Goal: Information Seeking & Learning: Find specific fact

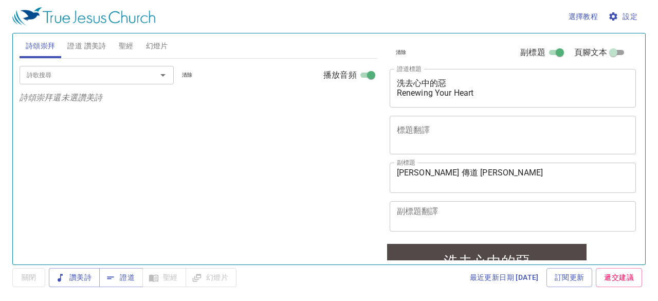
click at [102, 43] on span "證道 讚美詩" at bounding box center [86, 46] width 39 height 13
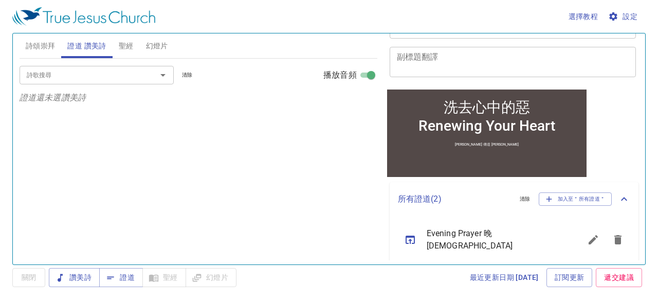
scroll to position [193, 0]
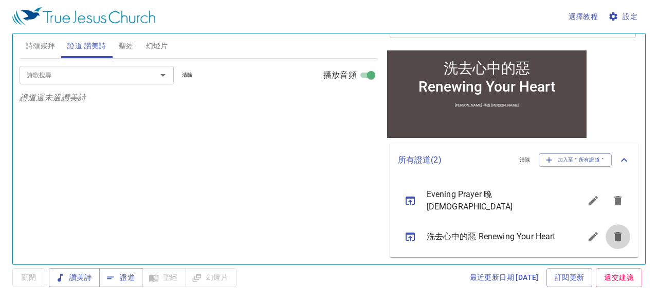
click at [614, 232] on icon "sermon lineup list" at bounding box center [617, 236] width 7 height 9
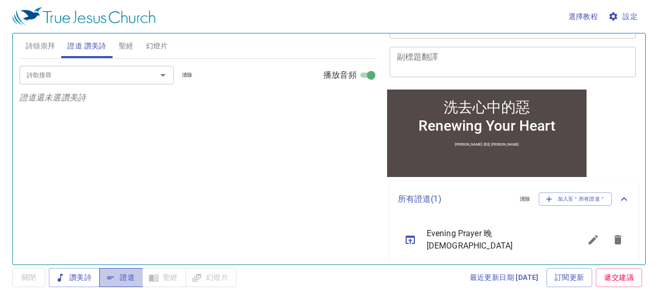
click at [129, 279] on span "證道" at bounding box center [120, 277] width 27 height 13
click at [409, 236] on icon "sermon lineup list" at bounding box center [410, 239] width 9 height 8
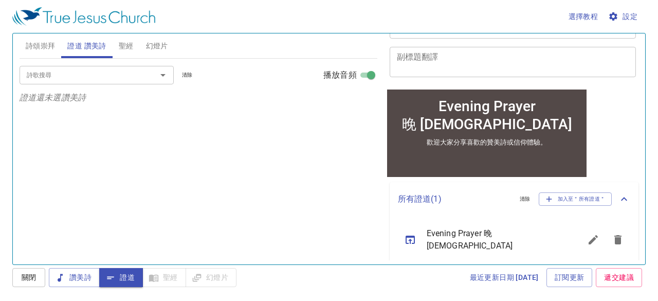
click at [103, 77] on input "詩歌搜尋" at bounding box center [82, 75] width 118 height 12
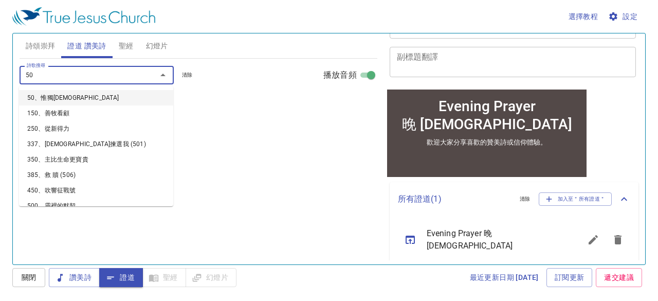
type input "507"
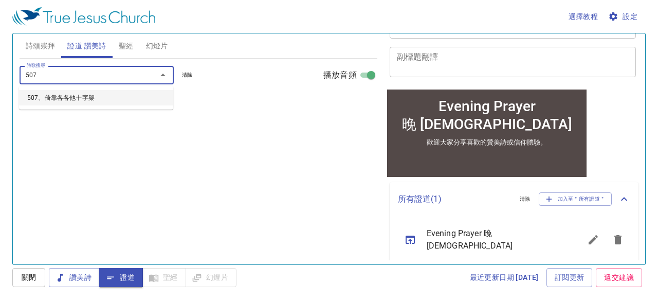
click at [59, 97] on li "507、倚靠各各他十字架" at bounding box center [96, 97] width 154 height 15
select select "1"
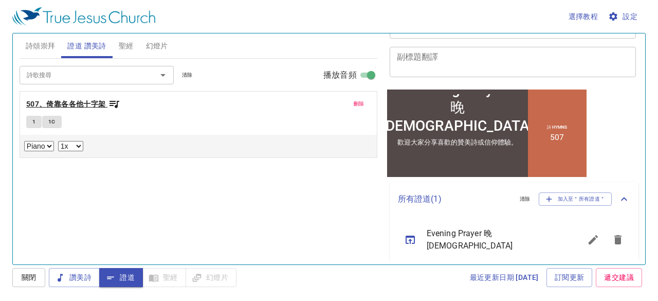
click at [59, 103] on b "507、倚靠各各他十字架" at bounding box center [66, 104] width 80 height 13
click at [34, 124] on span "1" at bounding box center [33, 121] width 3 height 9
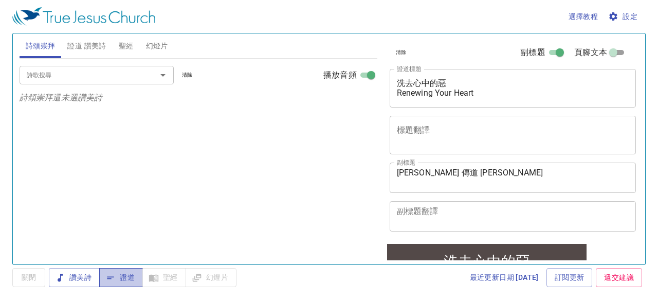
click at [125, 279] on span "證道" at bounding box center [120, 277] width 27 height 13
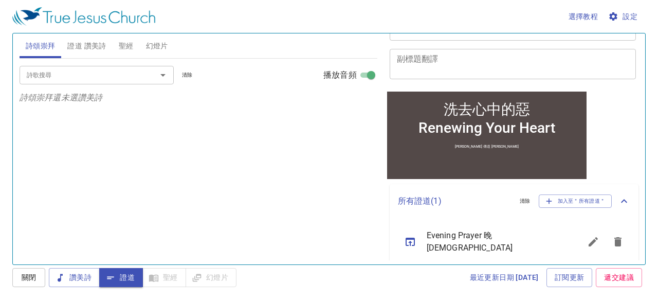
scroll to position [154, 0]
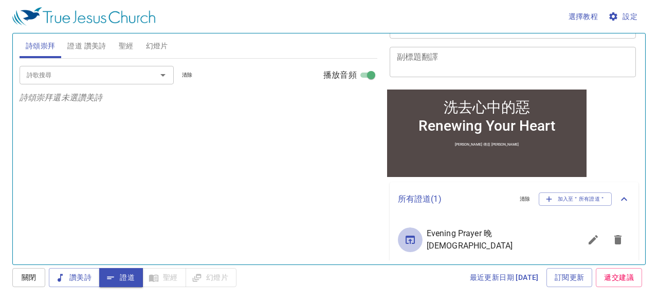
click at [412, 238] on icon "sermon lineup list" at bounding box center [410, 239] width 12 height 12
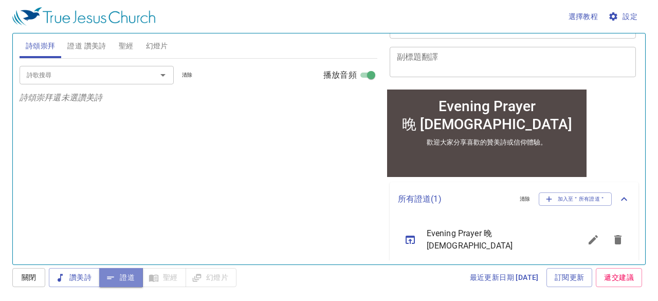
click at [121, 280] on span "證道" at bounding box center [120, 277] width 27 height 13
click at [80, 49] on span "證道 讚美詩" at bounding box center [86, 46] width 39 height 13
click at [78, 70] on input "詩歌搜尋" at bounding box center [82, 75] width 118 height 12
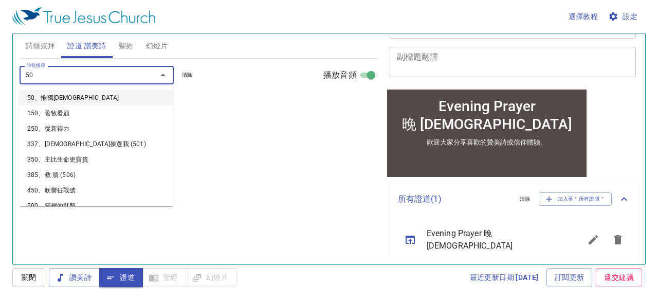
type input "507"
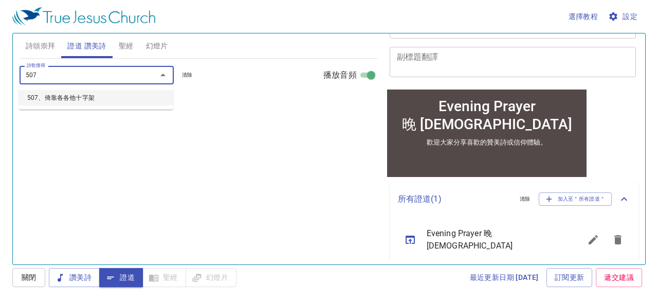
click at [64, 100] on li "507、倚靠各各他十字架" at bounding box center [96, 97] width 154 height 15
select select "1"
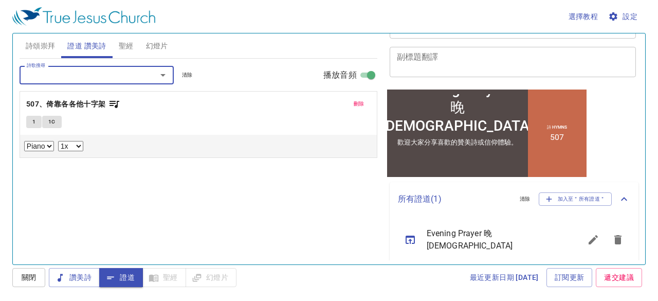
click at [411, 235] on icon "sermon lineup list" at bounding box center [410, 239] width 12 height 12
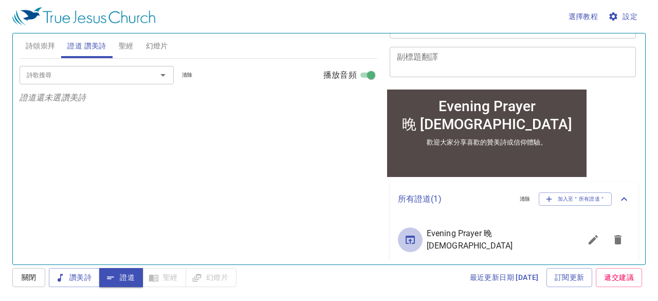
click at [412, 236] on icon "sermon lineup list" at bounding box center [410, 239] width 12 height 12
click at [94, 44] on span "證道 讚美詩" at bounding box center [86, 46] width 39 height 13
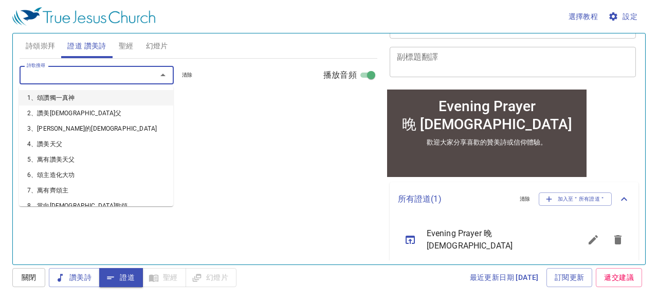
click at [100, 79] on input "詩歌搜尋" at bounding box center [82, 75] width 118 height 12
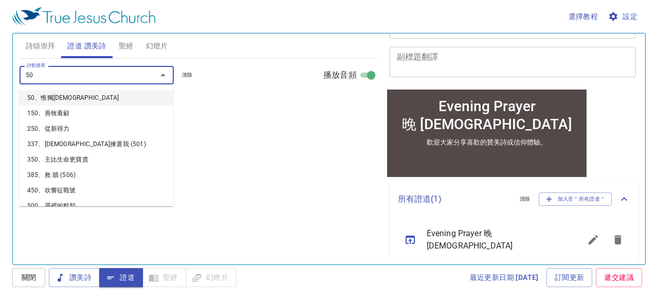
type input "507"
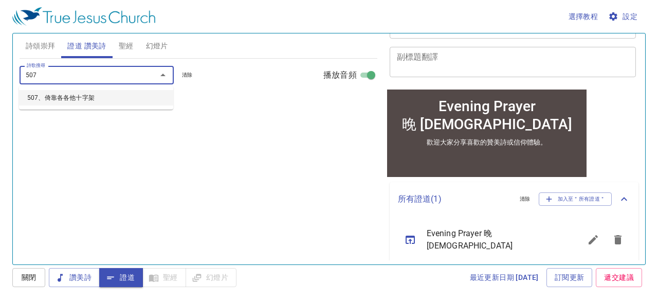
click at [71, 97] on li "507、倚靠各各他十字架" at bounding box center [96, 97] width 154 height 15
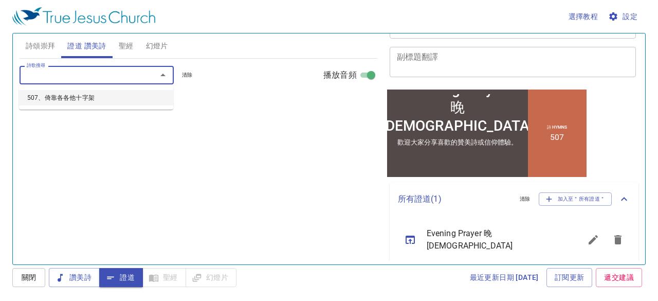
select select "1"
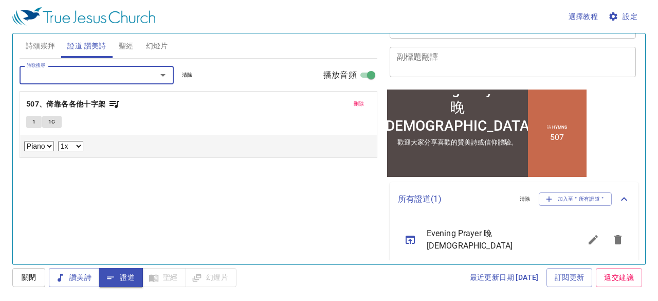
click at [134, 277] on span "證道" at bounding box center [120, 277] width 27 height 13
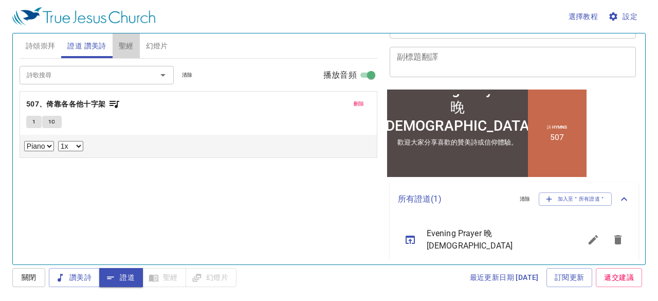
click at [123, 47] on span "聖經" at bounding box center [126, 46] width 15 height 13
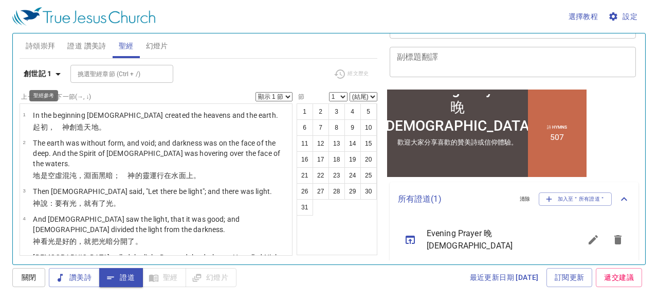
click at [57, 73] on icon "button" at bounding box center [58, 74] width 5 height 3
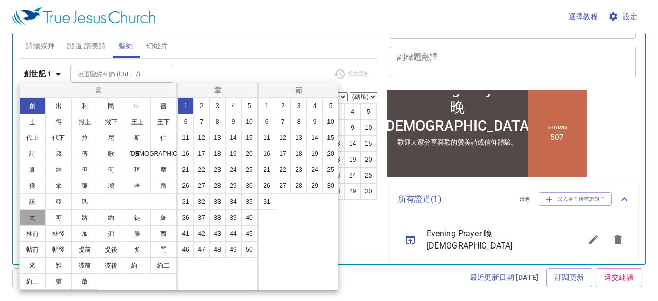
click at [35, 215] on button "太" at bounding box center [32, 217] width 27 height 16
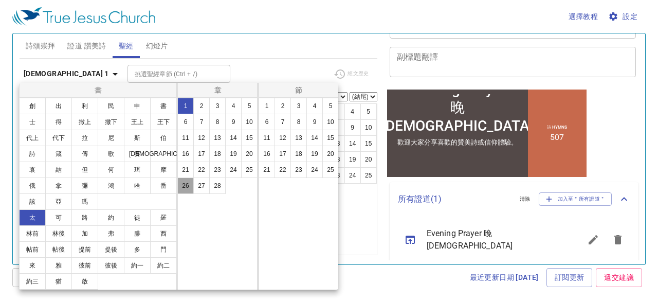
click at [186, 186] on button "26" at bounding box center [185, 185] width 16 height 16
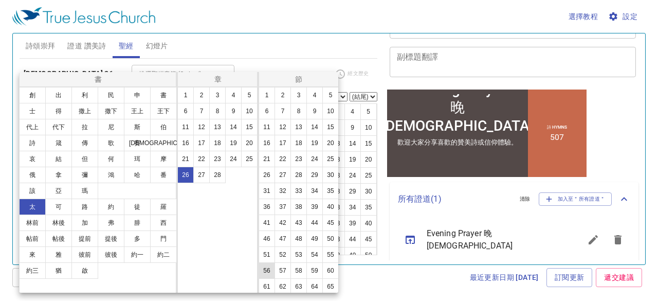
scroll to position [98, 0]
click at [307, 133] on button "28" at bounding box center [299, 141] width 16 height 16
select select "28"
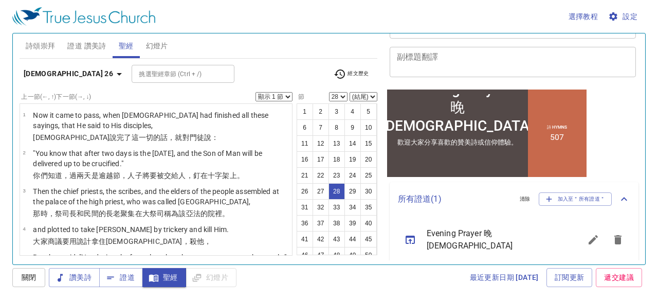
scroll to position [974, 0]
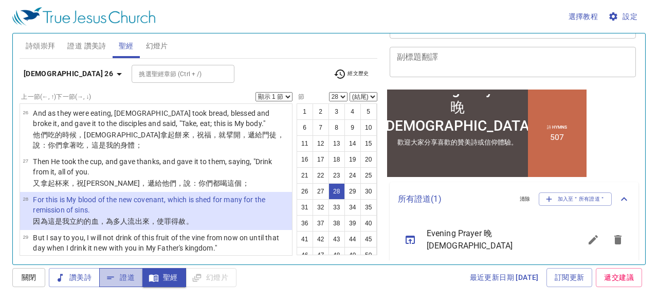
click at [131, 275] on span "證道" at bounding box center [120, 277] width 27 height 13
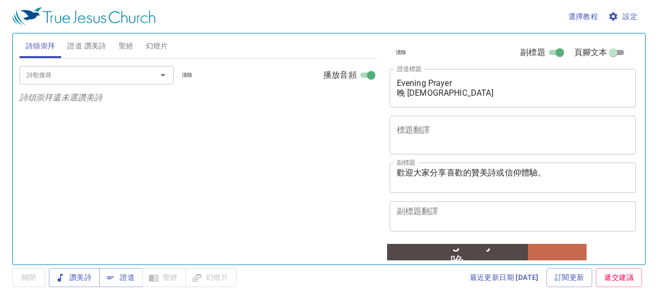
click at [96, 74] on input "詩歌搜尋" at bounding box center [82, 75] width 118 height 12
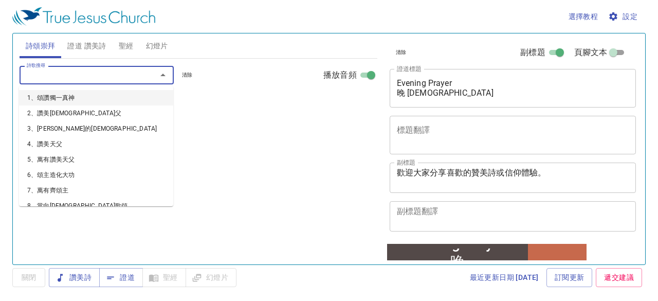
click at [233, 72] on div "詩歌搜尋 詩歌搜尋 清除 播放音頻" at bounding box center [199, 75] width 358 height 33
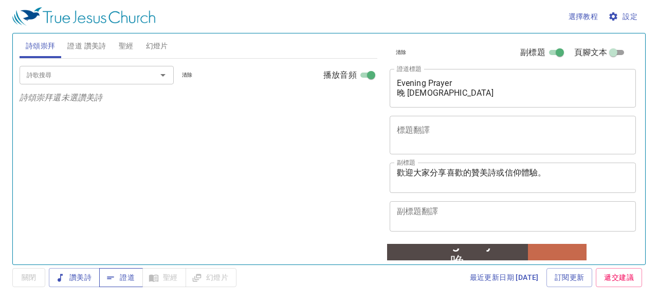
click at [126, 282] on button "證道" at bounding box center [121, 277] width 44 height 19
click at [126, 42] on span "聖經" at bounding box center [126, 46] width 15 height 13
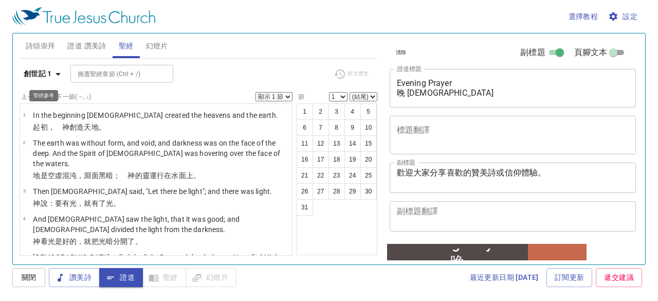
click at [57, 71] on icon "button" at bounding box center [58, 74] width 12 height 12
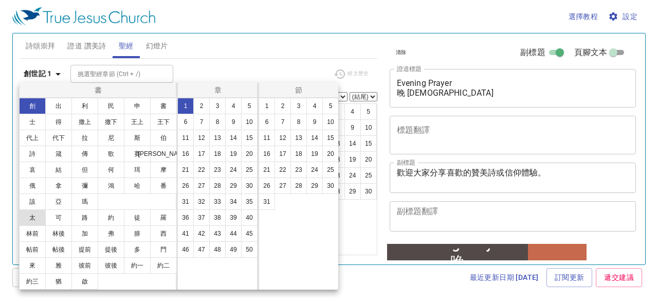
click at [37, 215] on button "太" at bounding box center [32, 217] width 27 height 16
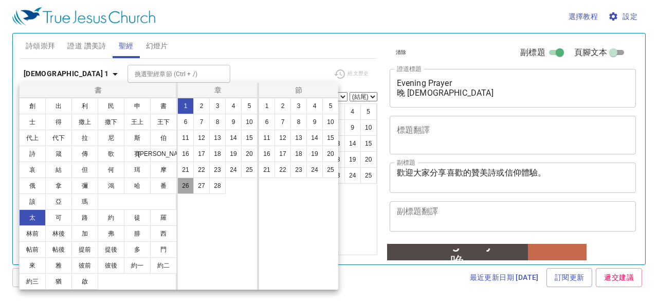
click at [182, 182] on button "26" at bounding box center [185, 185] width 16 height 16
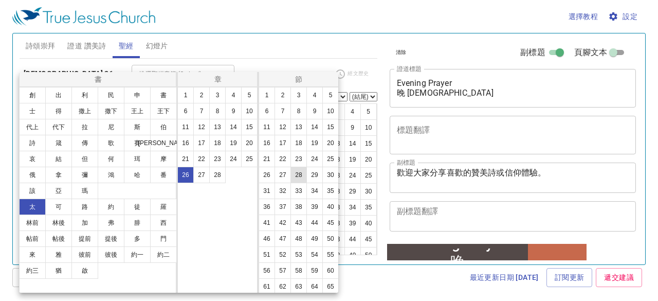
click at [307, 183] on button "28" at bounding box center [299, 175] width 16 height 16
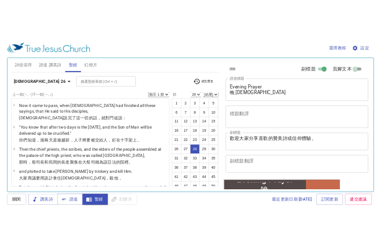
scroll to position [974, 0]
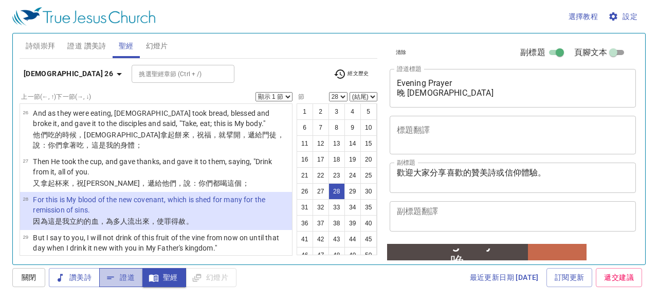
click at [126, 275] on span "證道" at bounding box center [120, 277] width 27 height 13
click at [127, 274] on span "證道" at bounding box center [120, 277] width 27 height 13
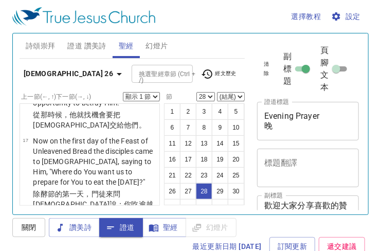
scroll to position [1705, 0]
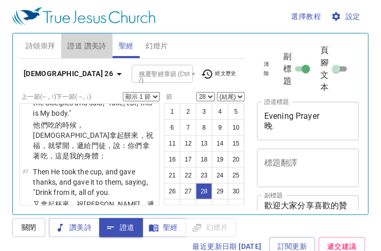
click at [86, 46] on span "證道 讚美詩" at bounding box center [86, 46] width 39 height 13
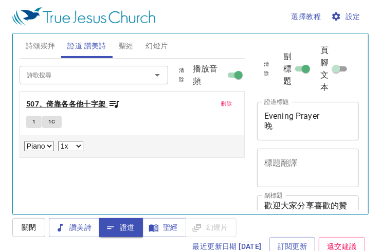
click at [68, 101] on b "507、倚靠各各他十字架" at bounding box center [66, 104] width 80 height 13
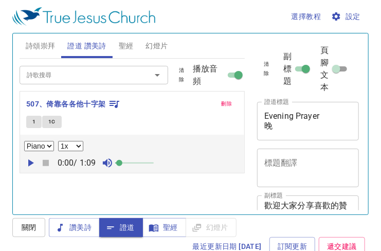
click at [122, 161] on span at bounding box center [119, 163] width 6 height 6
click at [33, 121] on span "1" at bounding box center [33, 121] width 3 height 9
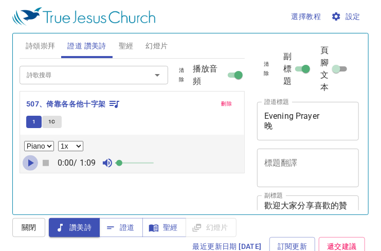
click at [28, 158] on icon "button" at bounding box center [30, 163] width 12 height 12
click at [50, 124] on span "1C" at bounding box center [51, 121] width 7 height 9
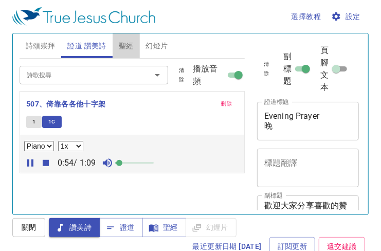
click at [129, 46] on span "聖經" at bounding box center [126, 46] width 15 height 13
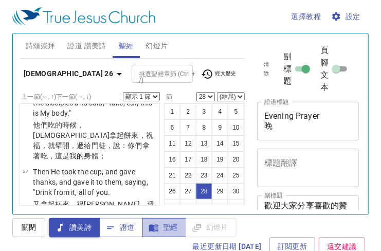
click at [0, 0] on span "聖經" at bounding box center [0, 0] width 0 height 0
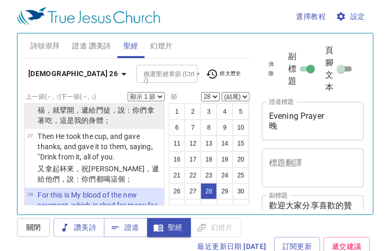
scroll to position [1756, 0]
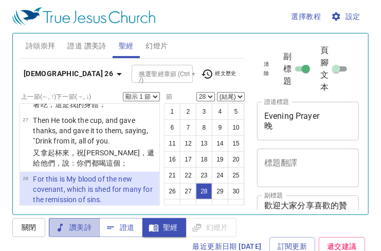
click at [0, 0] on span "讚美詩" at bounding box center [0, 0] width 0 height 0
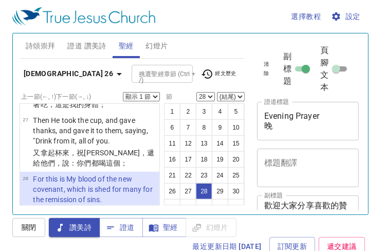
click at [94, 46] on span "證道 讚美詩" at bounding box center [86, 46] width 39 height 13
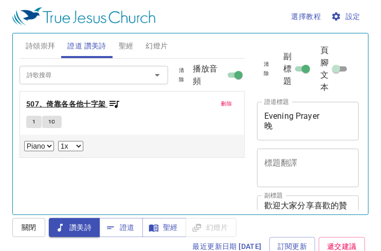
click at [77, 103] on b "507、倚靠各各他十字架" at bounding box center [66, 104] width 80 height 13
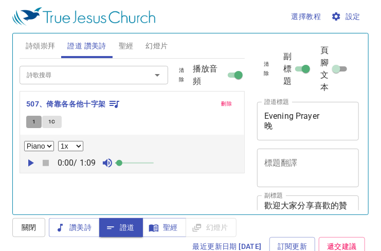
click at [32, 121] on span "1" at bounding box center [33, 121] width 3 height 9
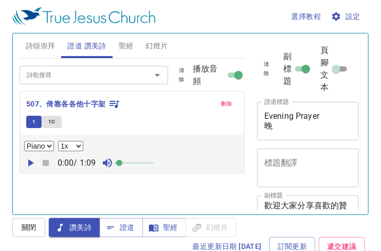
click at [125, 47] on span "聖經" at bounding box center [126, 46] width 15 height 13
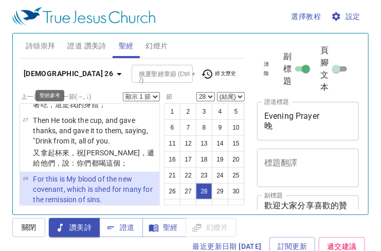
click at [113, 75] on icon "button" at bounding box center [119, 74] width 12 height 12
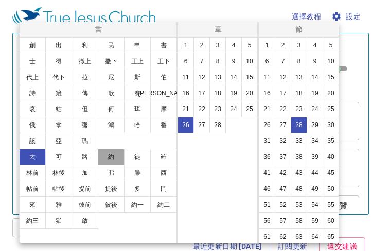
click at [112, 159] on button "約" at bounding box center [111, 157] width 27 height 16
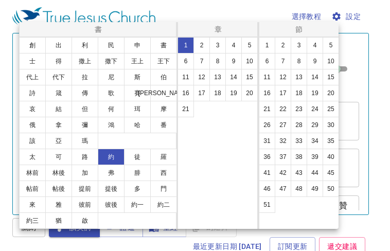
scroll to position [0, 0]
click at [221, 56] on button "8" at bounding box center [217, 61] width 16 height 16
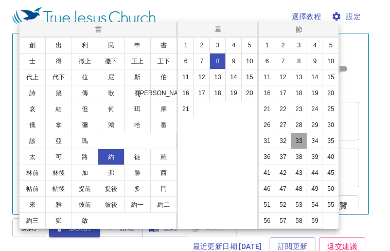
click at [291, 149] on button "33" at bounding box center [299, 141] width 16 height 16
select select "33"
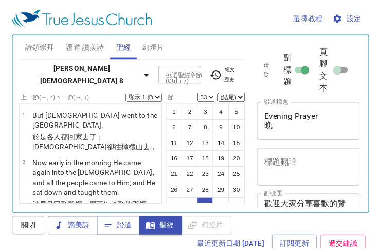
scroll to position [2337, 0]
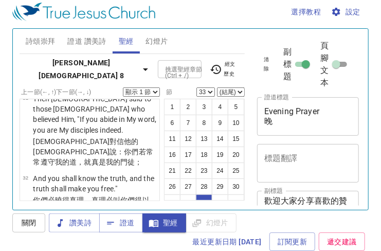
click at [154, 92] on select "顯示 1 節 顯示 2 節 顯示 3 節 顯示 4 節 顯示 5 節" at bounding box center [141, 91] width 37 height 9
click at [123, 87] on select "顯示 1 節 顯示 2 節 顯示 3 節 顯示 4 節 顯示 5 節" at bounding box center [141, 91] width 37 height 9
click at [154, 90] on select "顯示 1 節 顯示 2 節 顯示 3 節 顯示 4 節 顯示 5 節" at bounding box center [141, 91] width 37 height 9
click at [123, 87] on select "顯示 1 節 顯示 2 節 顯示 3 節 顯示 4 節 顯示 5 節" at bounding box center [141, 91] width 37 height 9
click at [157, 92] on select "顯示 1 節 顯示 2 節 顯示 3 節 顯示 4 節 顯示 5 節" at bounding box center [141, 91] width 37 height 9
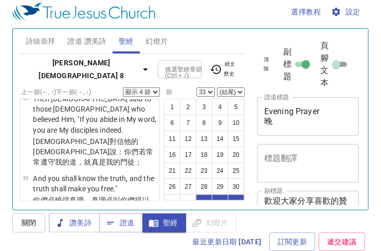
select select "3"
click at [123, 87] on select "顯示 1 節 顯示 2 節 顯示 3 節 顯示 4 節 顯示 5 節" at bounding box center [141, 91] width 37 height 9
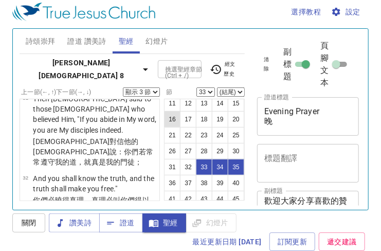
scroll to position [51, 0]
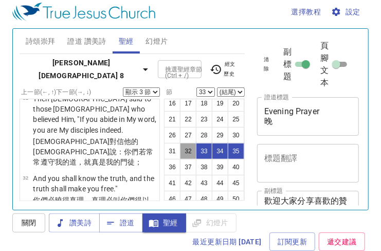
click at [196, 159] on button "32" at bounding box center [188, 151] width 16 height 16
select select "32"
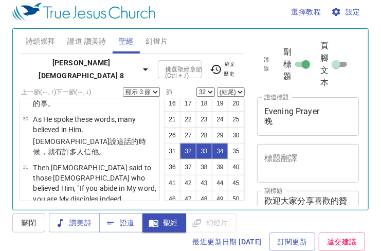
click at [156, 90] on select "顯示 1 節 顯示 2 節 顯示 3 節 顯示 4 節 顯示 5 節" at bounding box center [141, 91] width 37 height 9
select select "1"
click at [123, 87] on select "顯示 1 節 顯示 2 節 顯示 3 節 顯示 4 節 顯示 5 節" at bounding box center [141, 91] width 37 height 9
